Goal: Obtain resource: Obtain resource

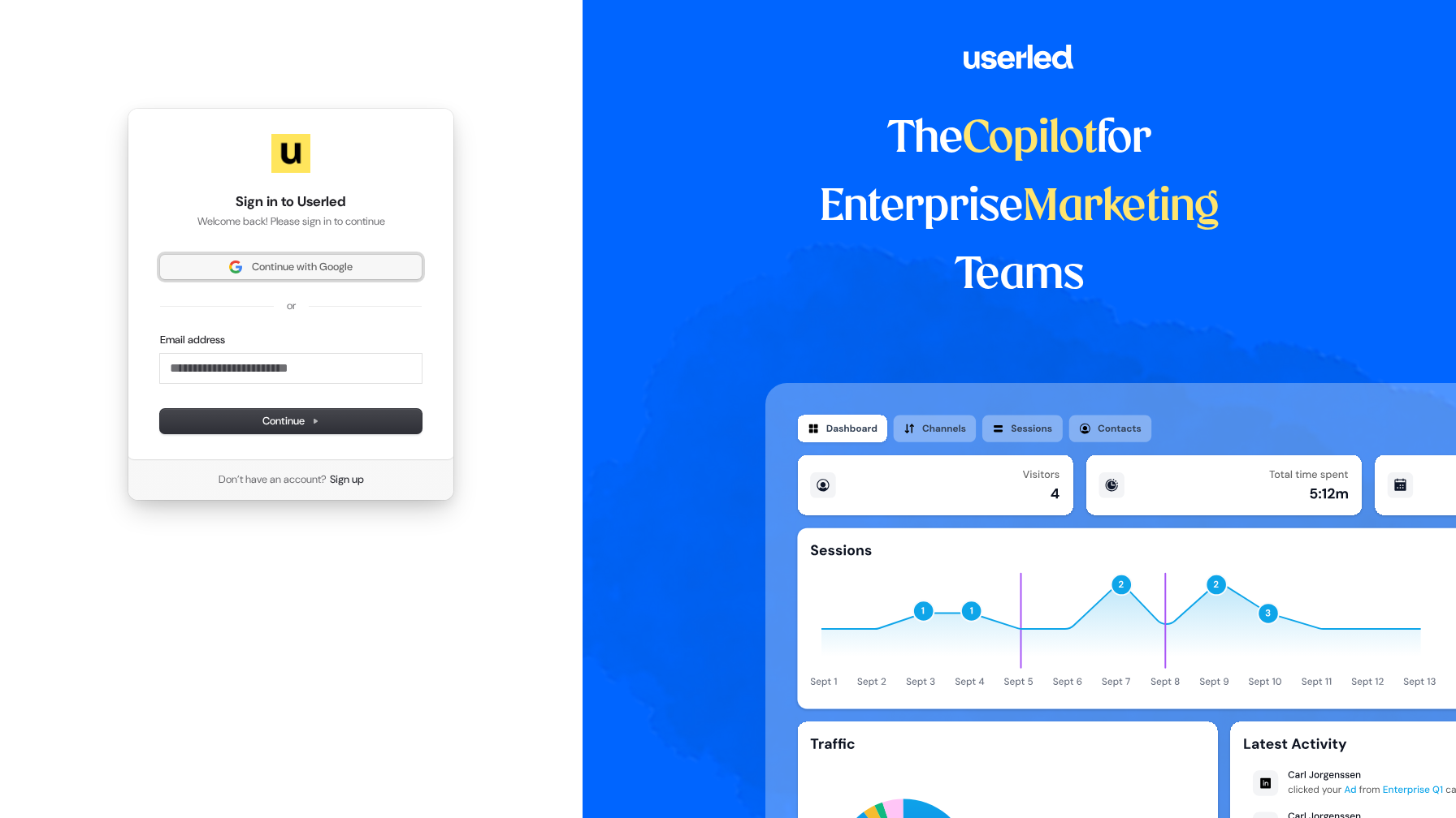
click at [333, 269] on span "Continue with Google" at bounding box center [302, 267] width 101 height 14
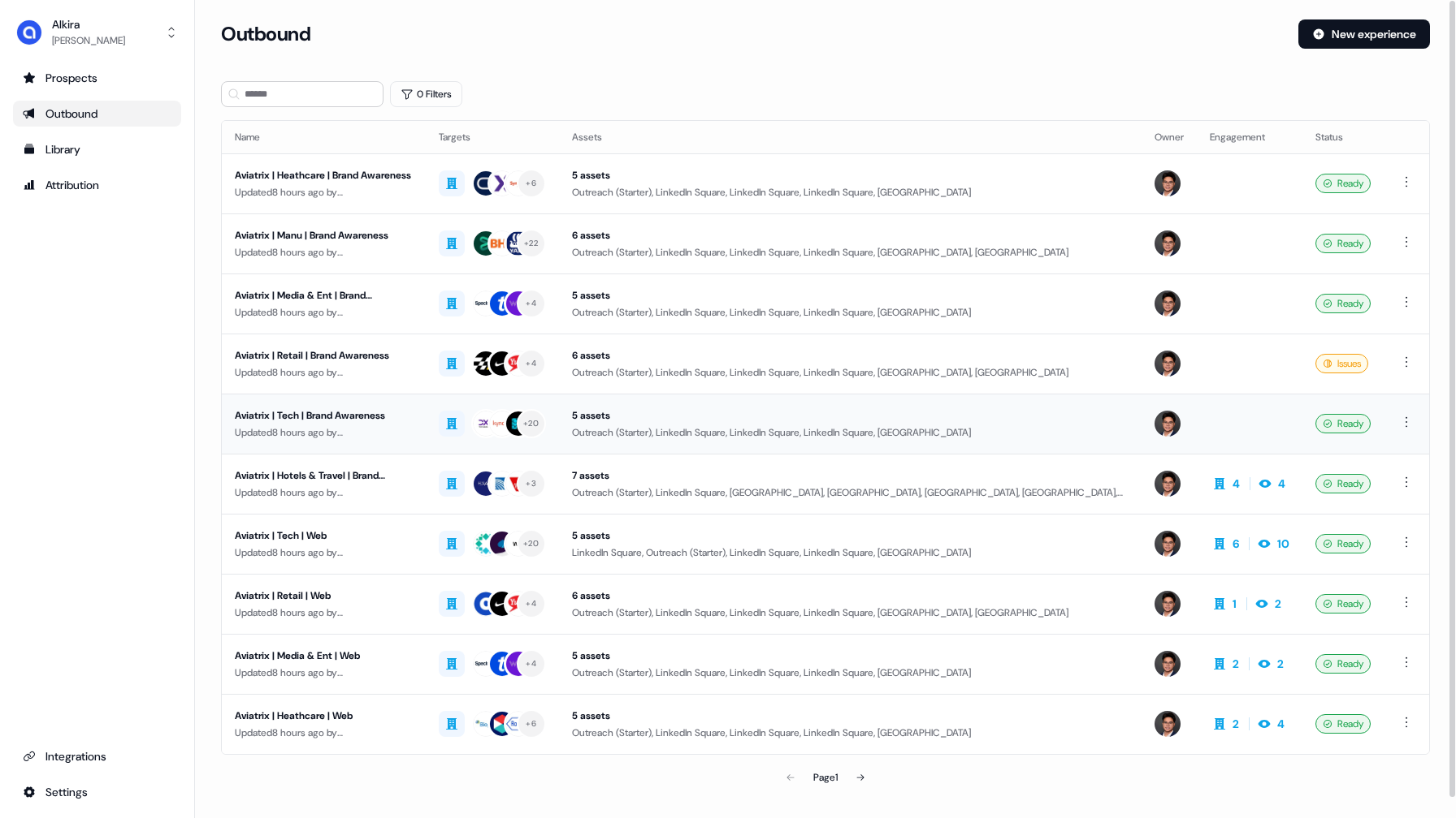
click at [348, 413] on div "Aviatrix | Tech | Brand Awareness" at bounding box center [324, 416] width 178 height 16
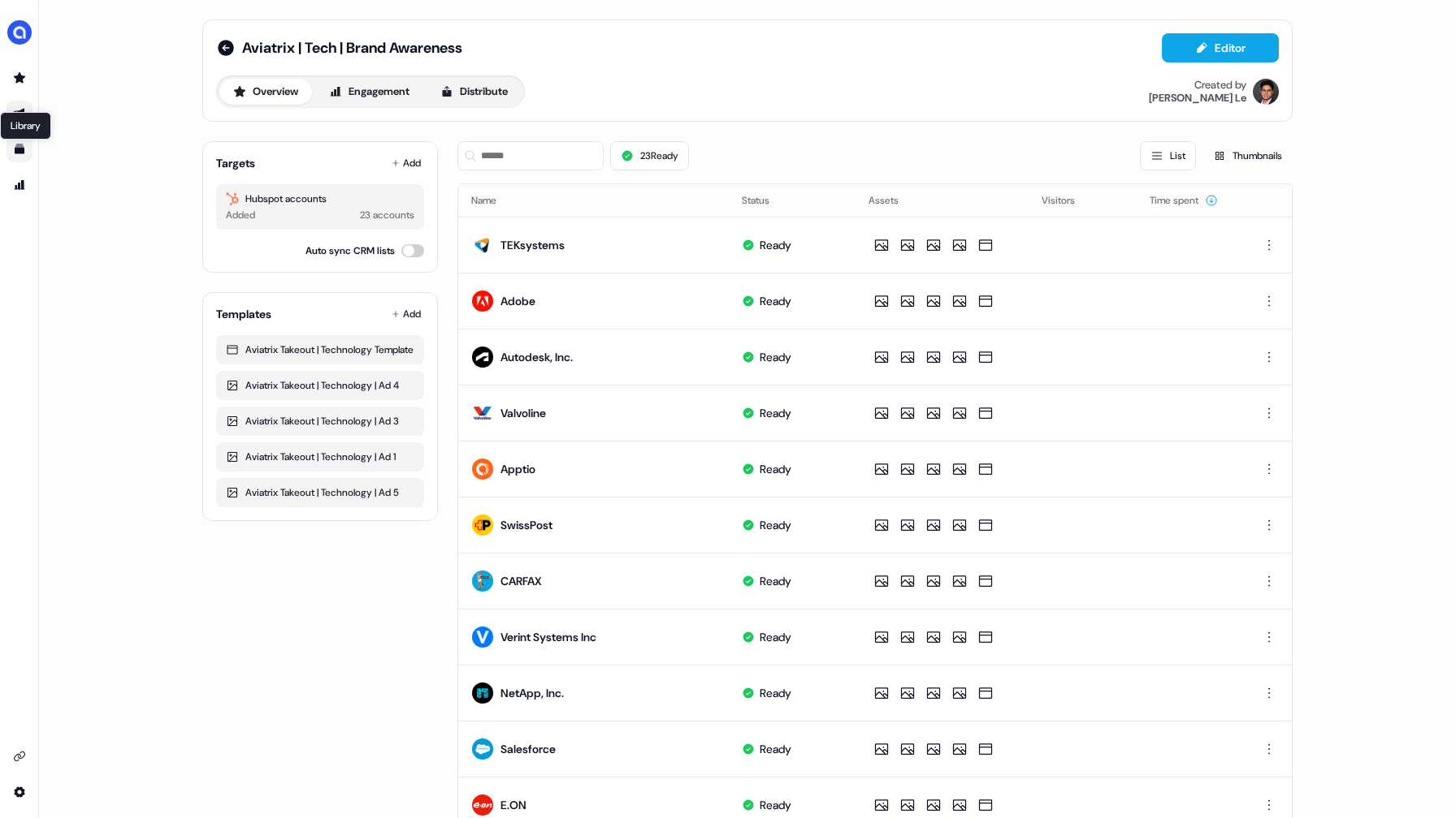
click at [14, 151] on icon "Go to templates" at bounding box center [19, 149] width 10 height 10
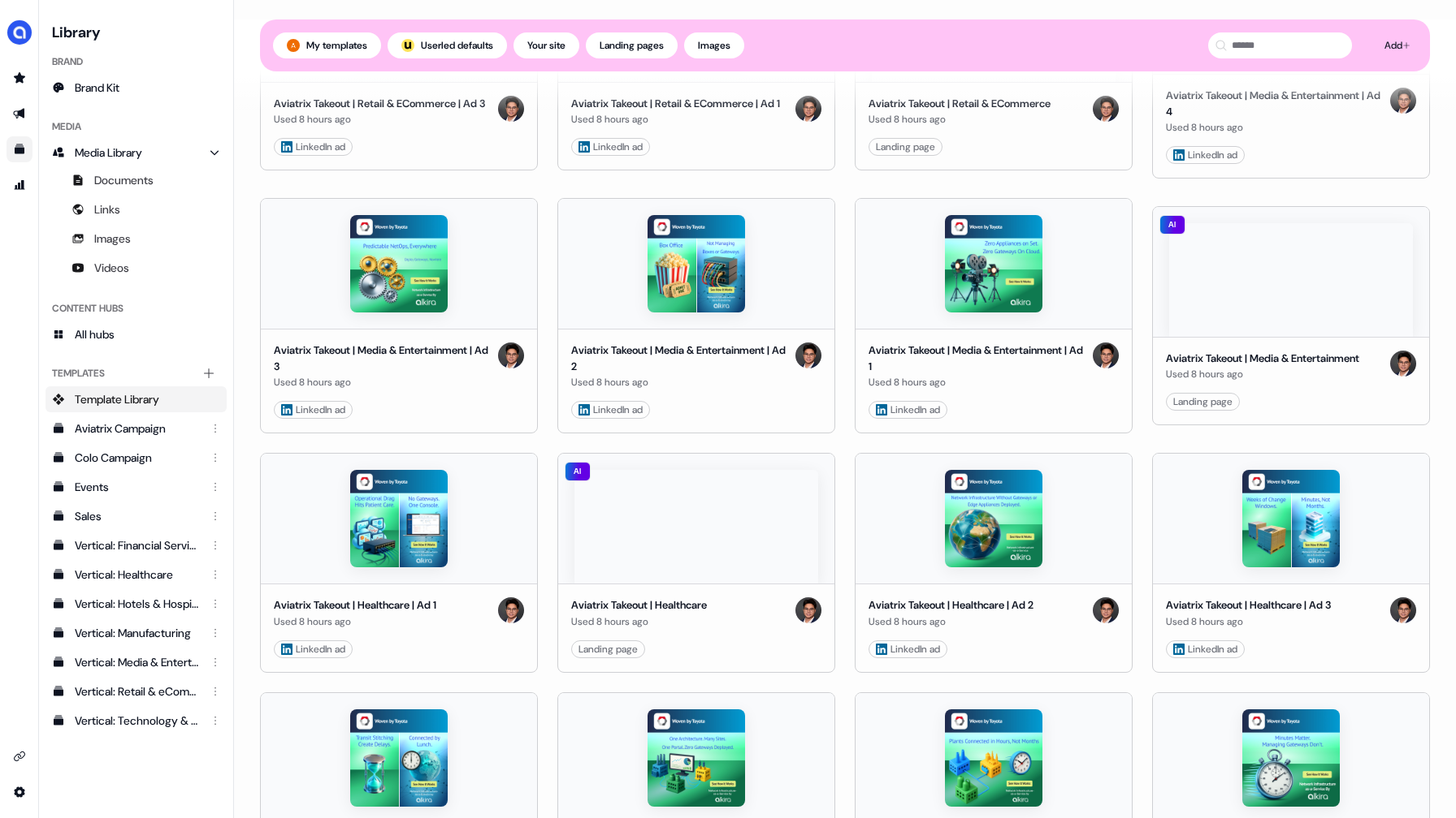
scroll to position [824, 0]
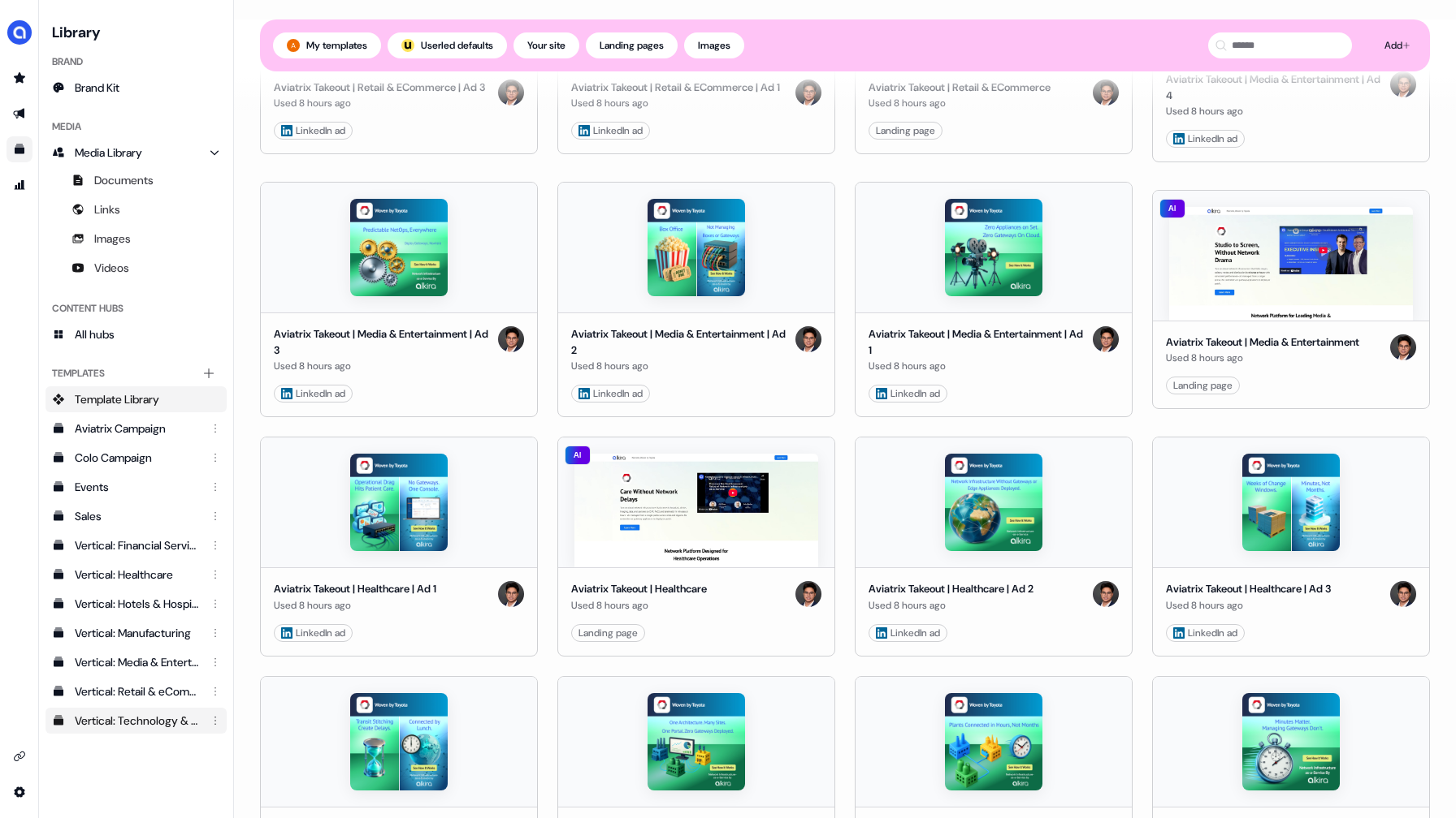
click at [160, 721] on div "Vertical: Technology & Software" at bounding box center [137, 721] width 126 height 16
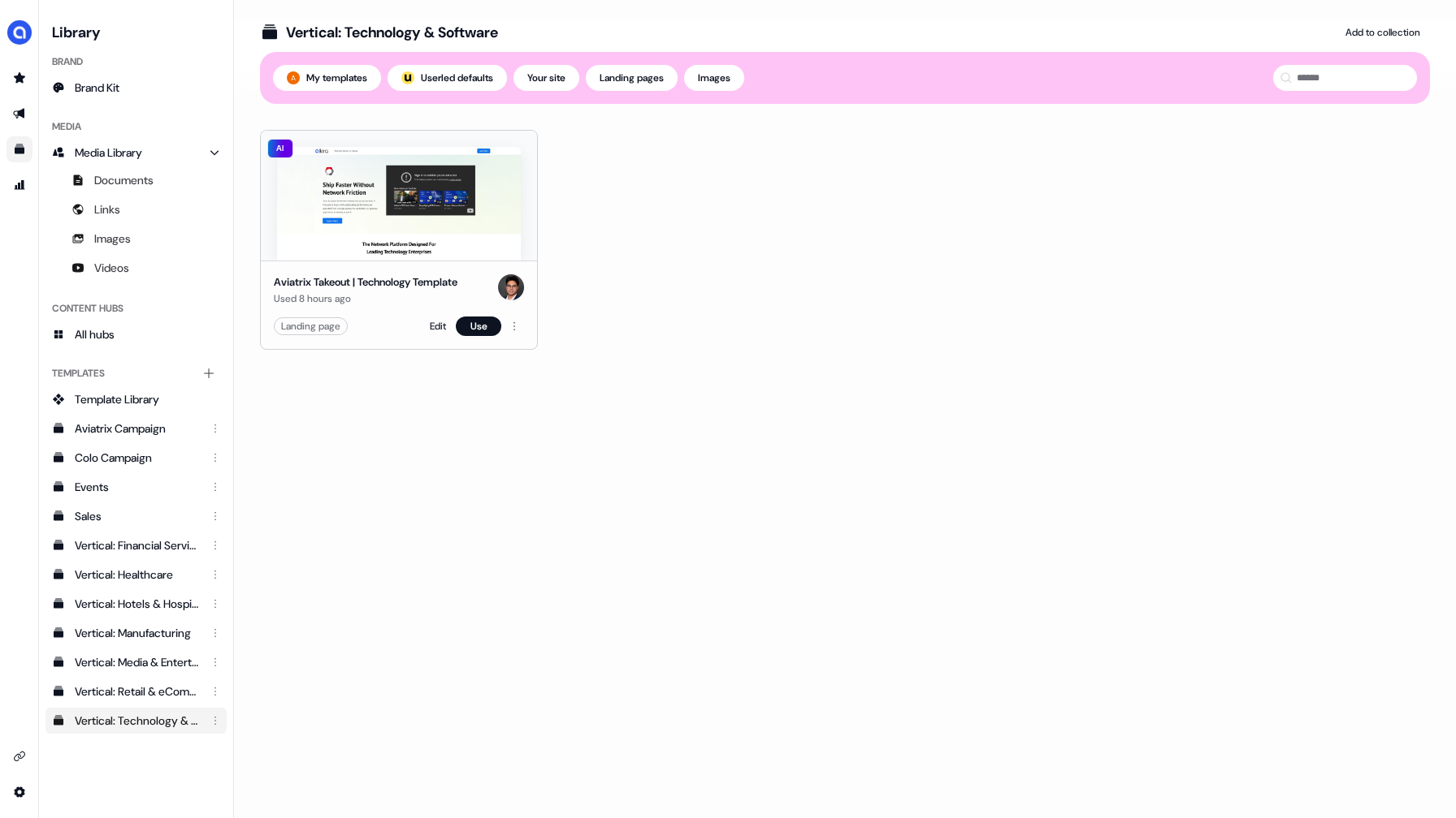
click at [307, 328] on div "Landing page" at bounding box center [310, 326] width 59 height 16
click at [417, 178] on img at bounding box center [398, 204] width 244 height 113
click at [403, 194] on img at bounding box center [398, 204] width 244 height 113
click at [510, 329] on html "For the best experience switch devices to a bigger screen. Go to Userled.io Lib…" at bounding box center [728, 409] width 1456 height 818
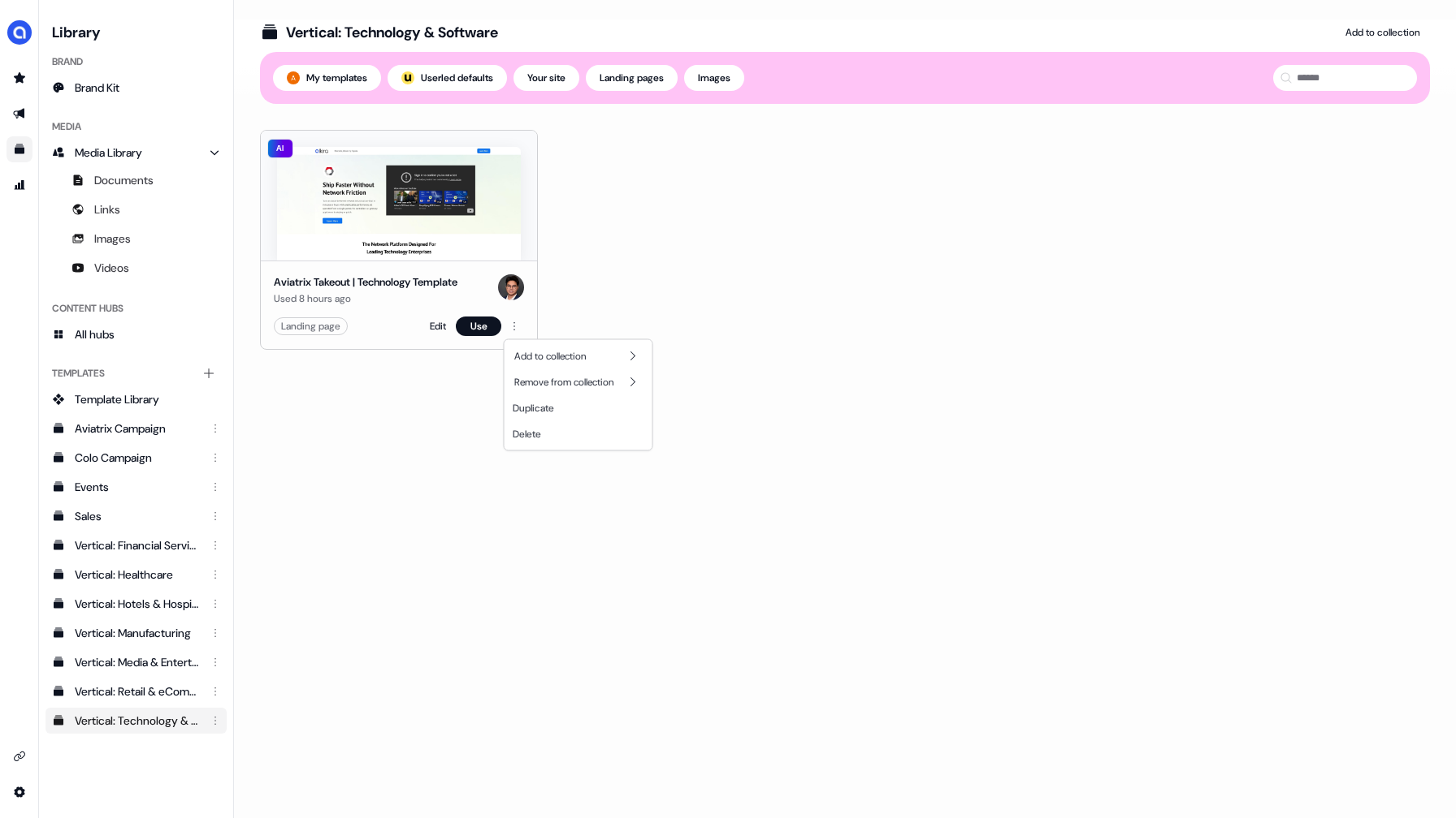
click at [638, 75] on html "For the best experience switch devices to a bigger screen. Go to Userled.io Lib…" at bounding box center [728, 409] width 1456 height 818
click at [625, 82] on button "Landing pages" at bounding box center [632, 77] width 92 height 26
click at [396, 199] on img at bounding box center [398, 204] width 244 height 113
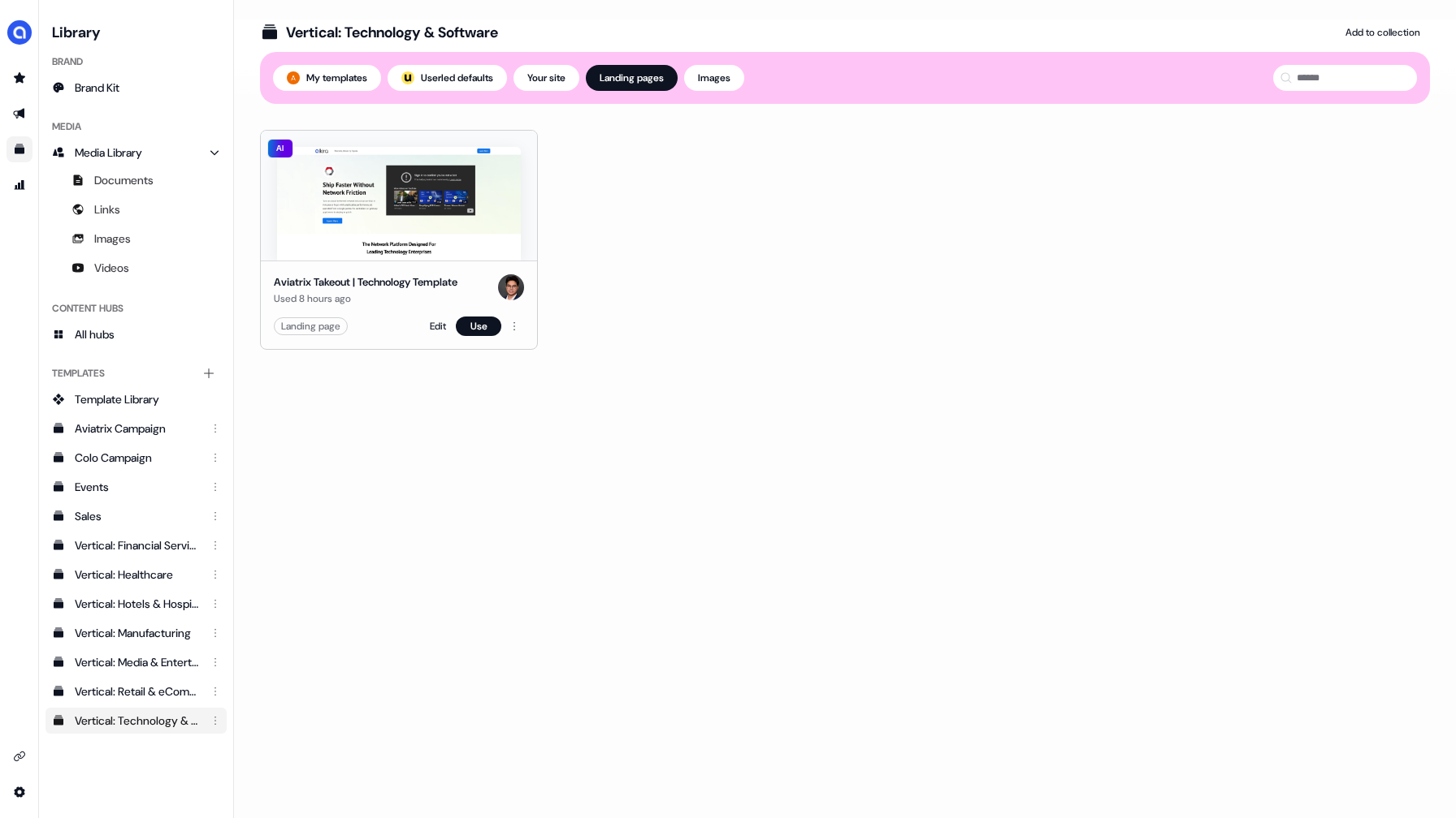
click at [396, 199] on img at bounding box center [398, 204] width 244 height 113
click at [438, 330] on link "Edit" at bounding box center [438, 326] width 16 height 16
click at [435, 324] on link "Edit" at bounding box center [438, 326] width 16 height 16
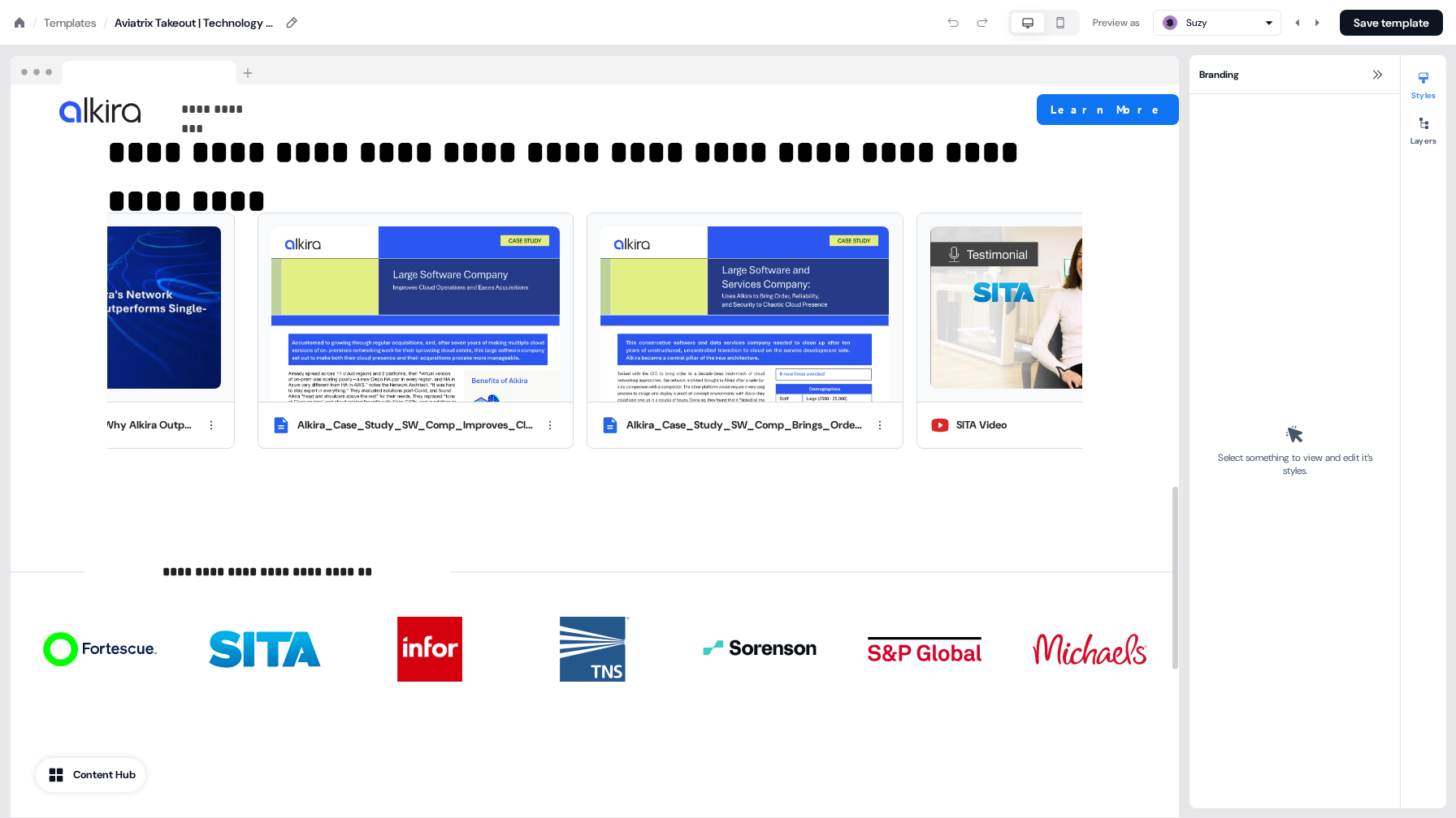
scroll to position [1609, 0]
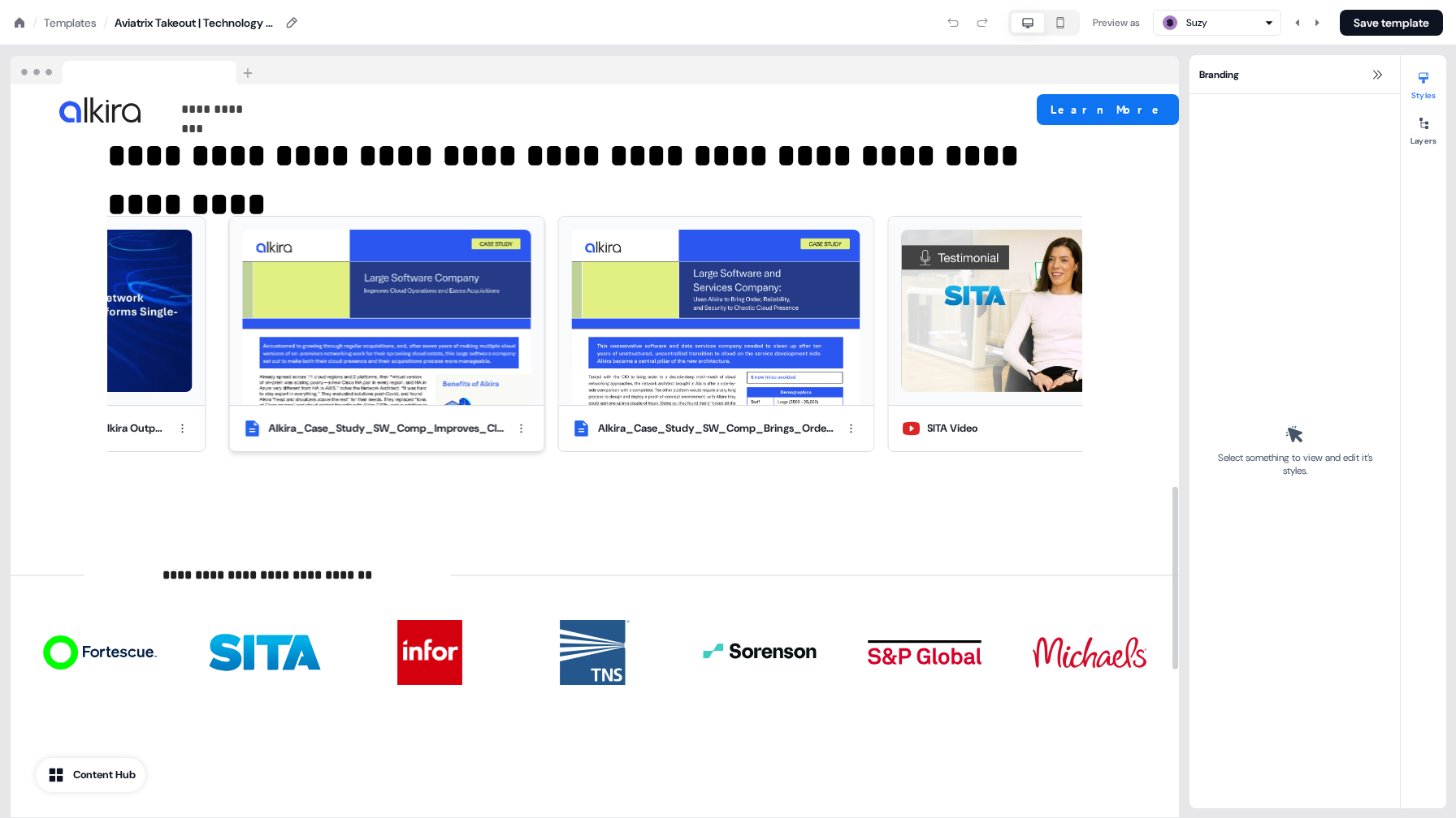
click at [435, 324] on img at bounding box center [387, 317] width 288 height 175
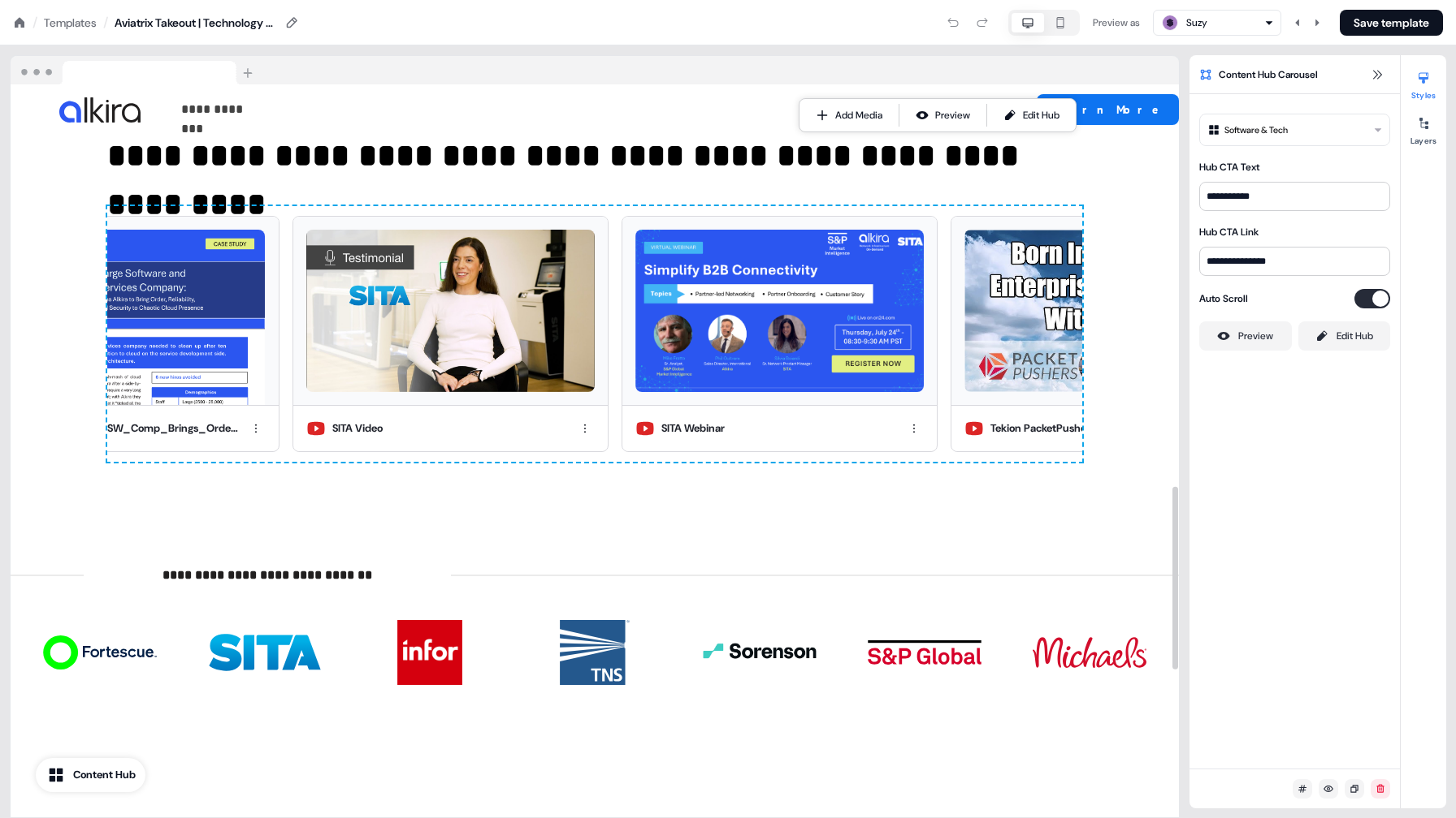
click at [44, 74] on img at bounding box center [135, 70] width 249 height 29
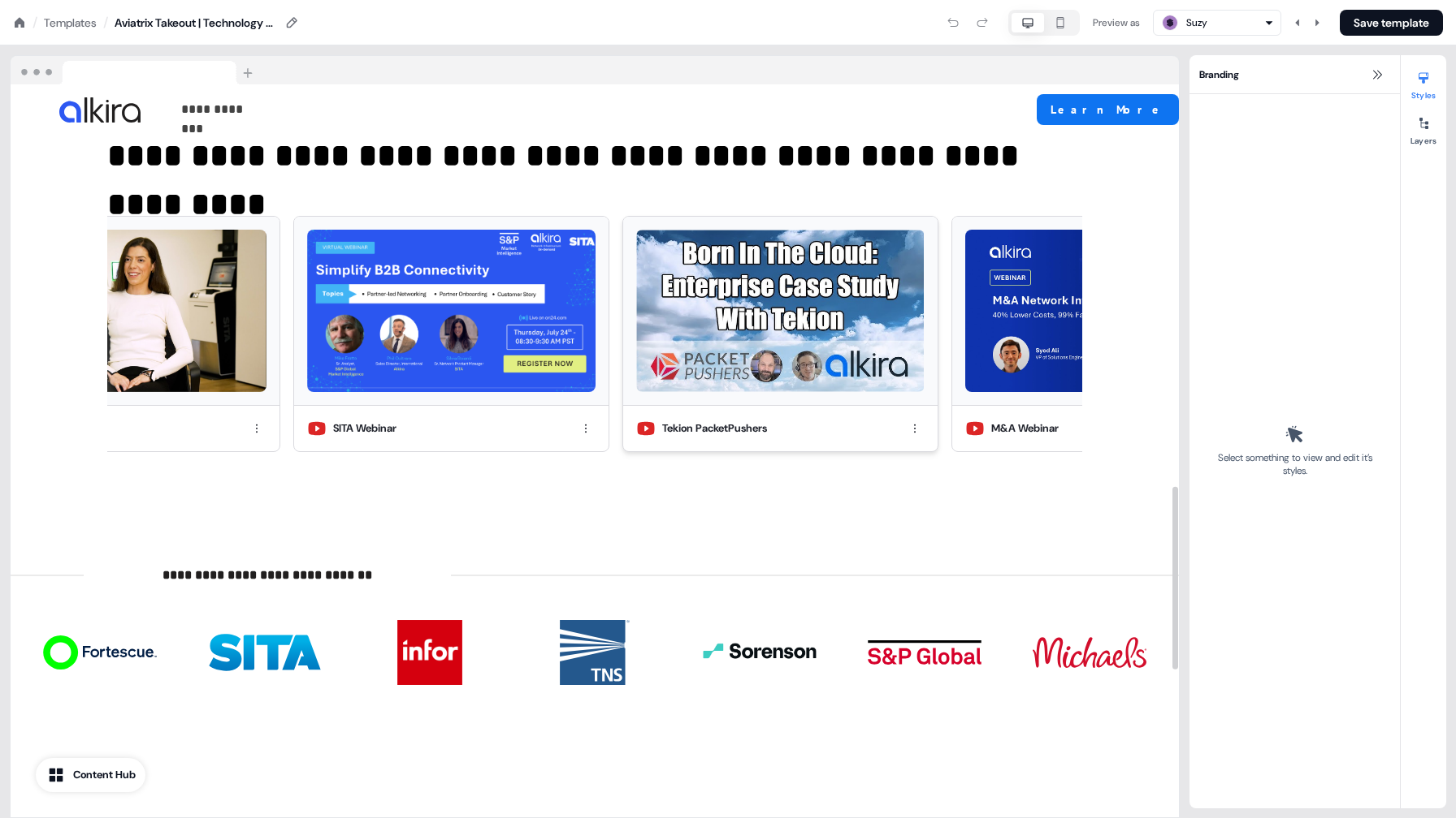
click at [678, 421] on div "Tekion PacketPushers" at bounding box center [715, 429] width 105 height 16
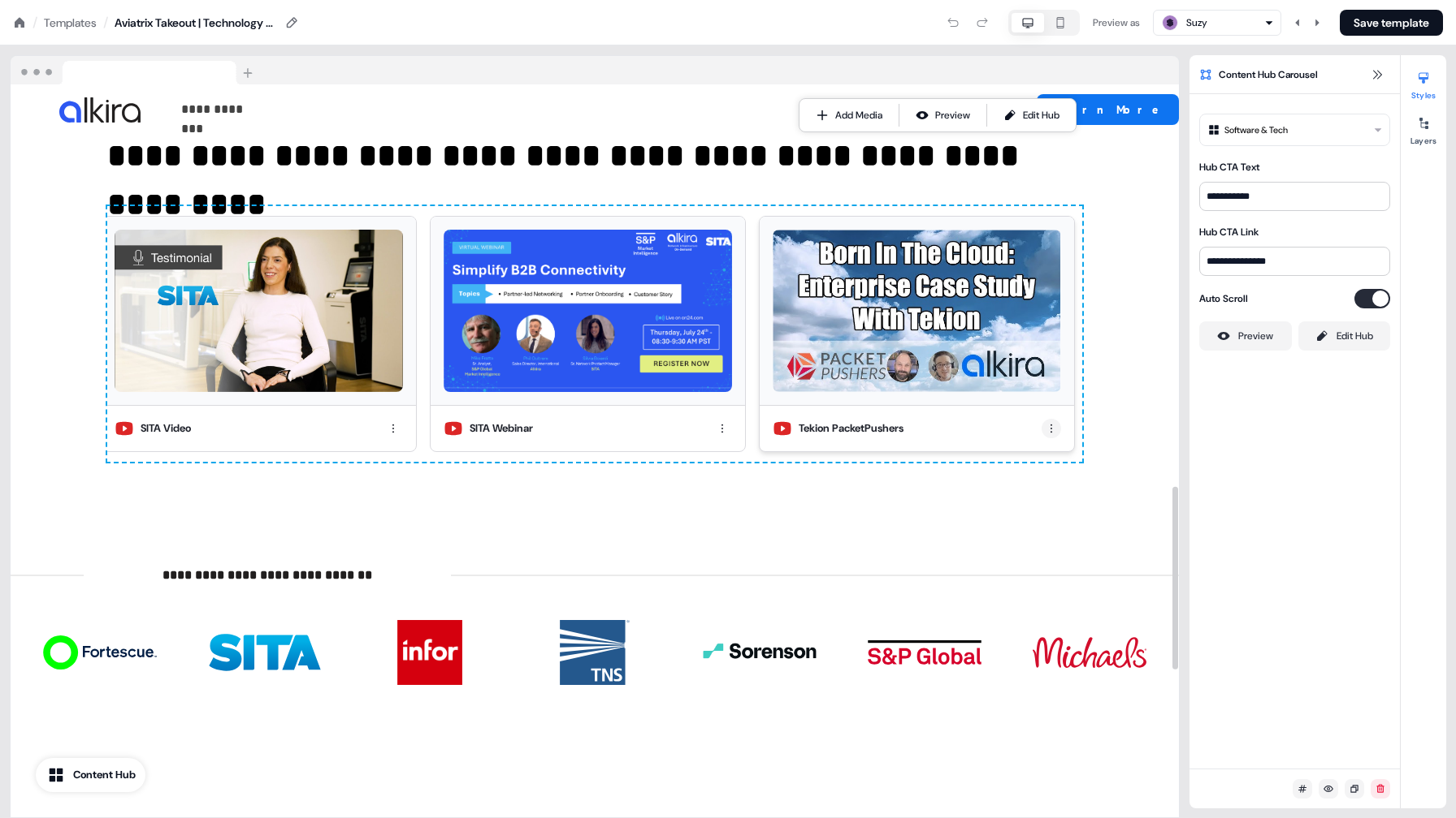
click at [1057, 406] on div "Tekion PacketPushers" at bounding box center [917, 428] width 315 height 45
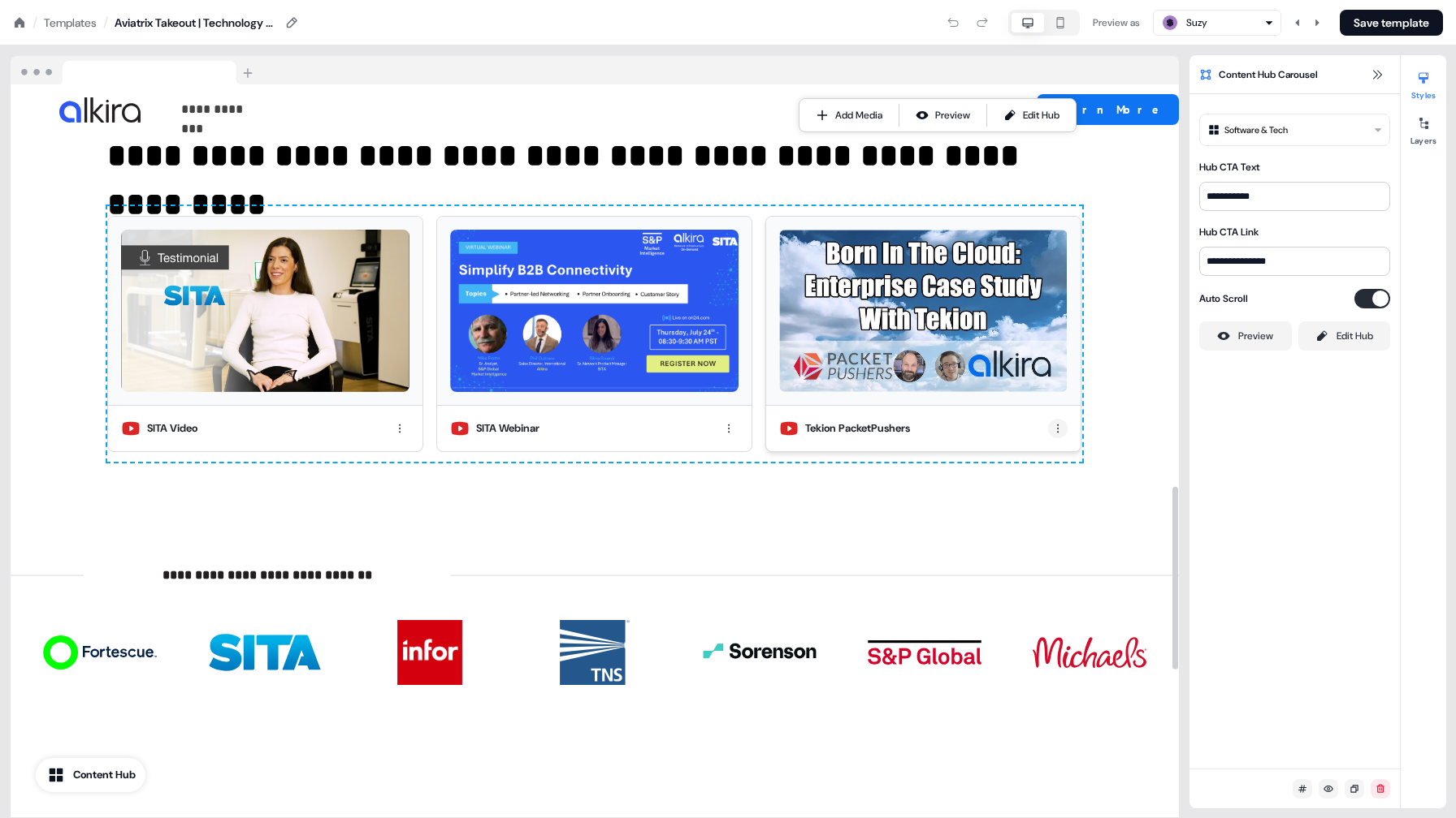
click at [1057, 0] on html "**********" at bounding box center [728, 0] width 1456 height 0
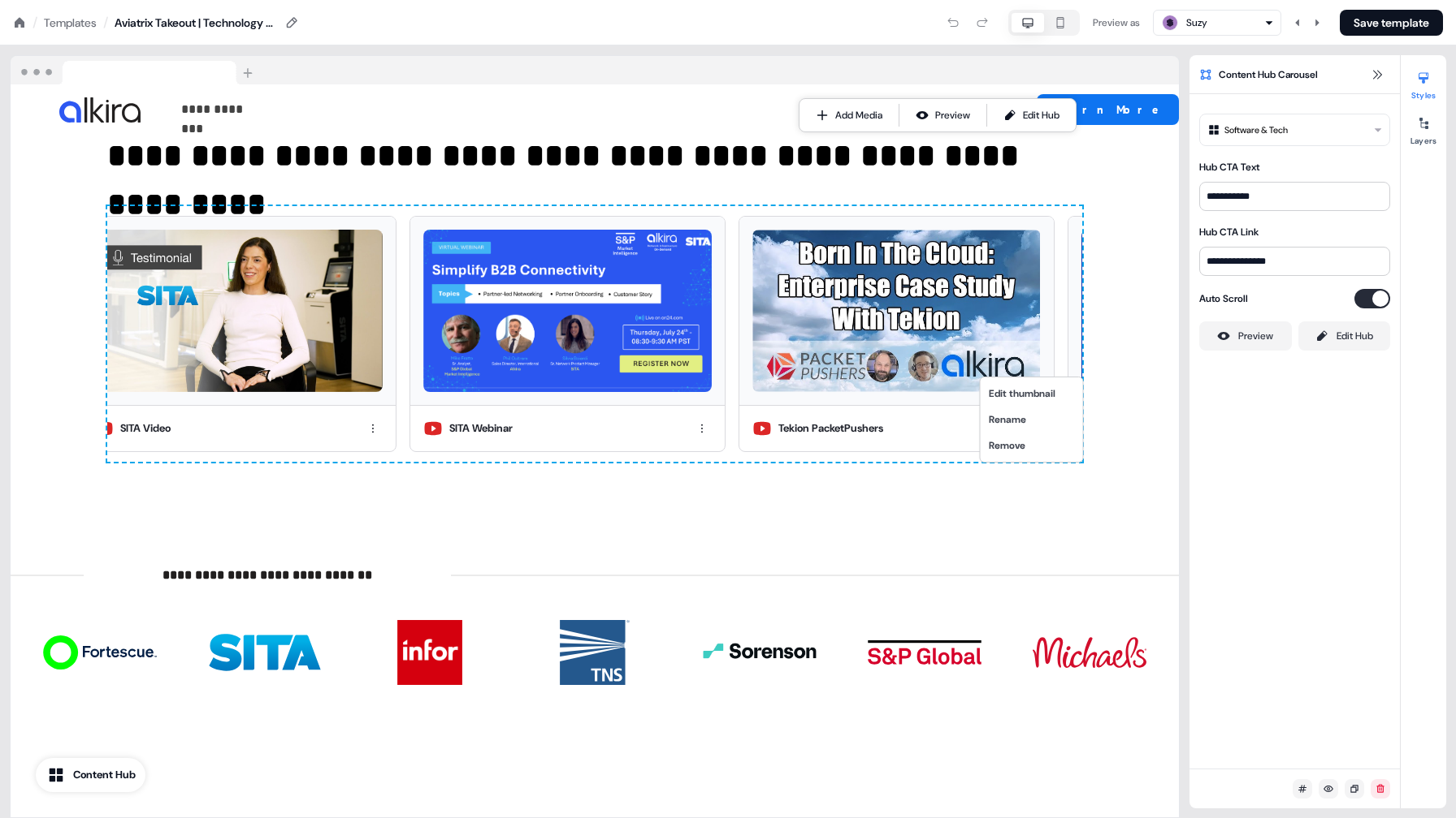
click at [963, 0] on html "**********" at bounding box center [728, 0] width 1456 height 0
